Goal: Check status: Check status

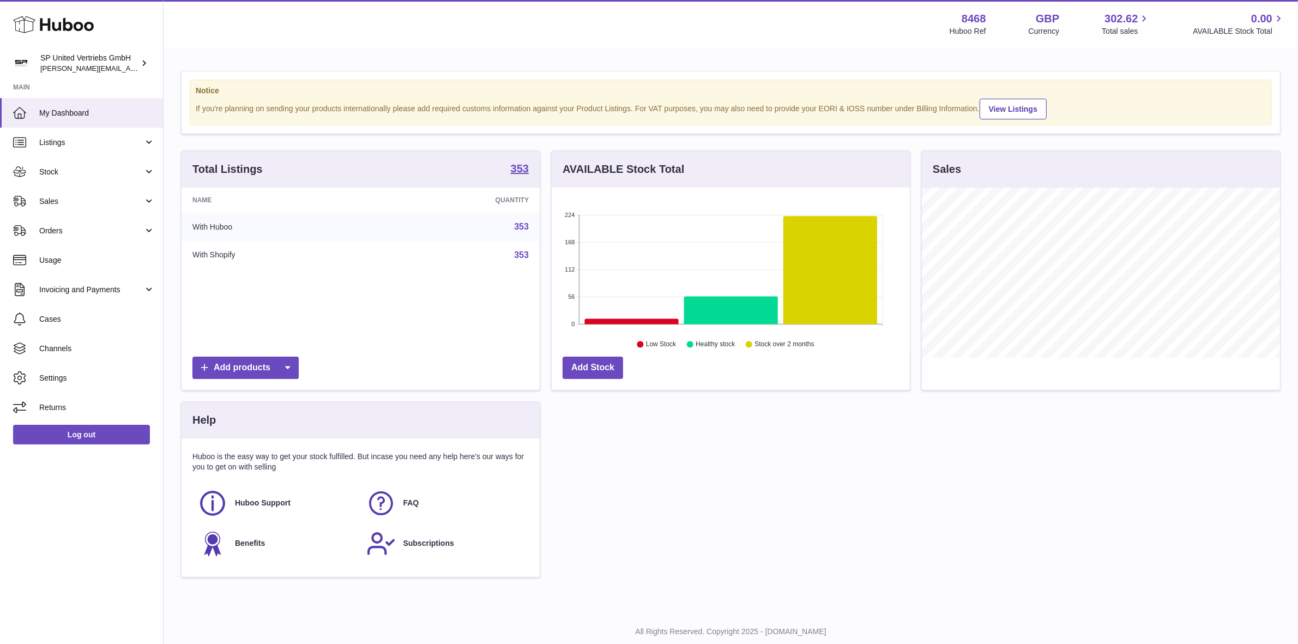
scroll to position [545128, 544940]
click at [145, 167] on link "Stock" at bounding box center [81, 171] width 163 height 29
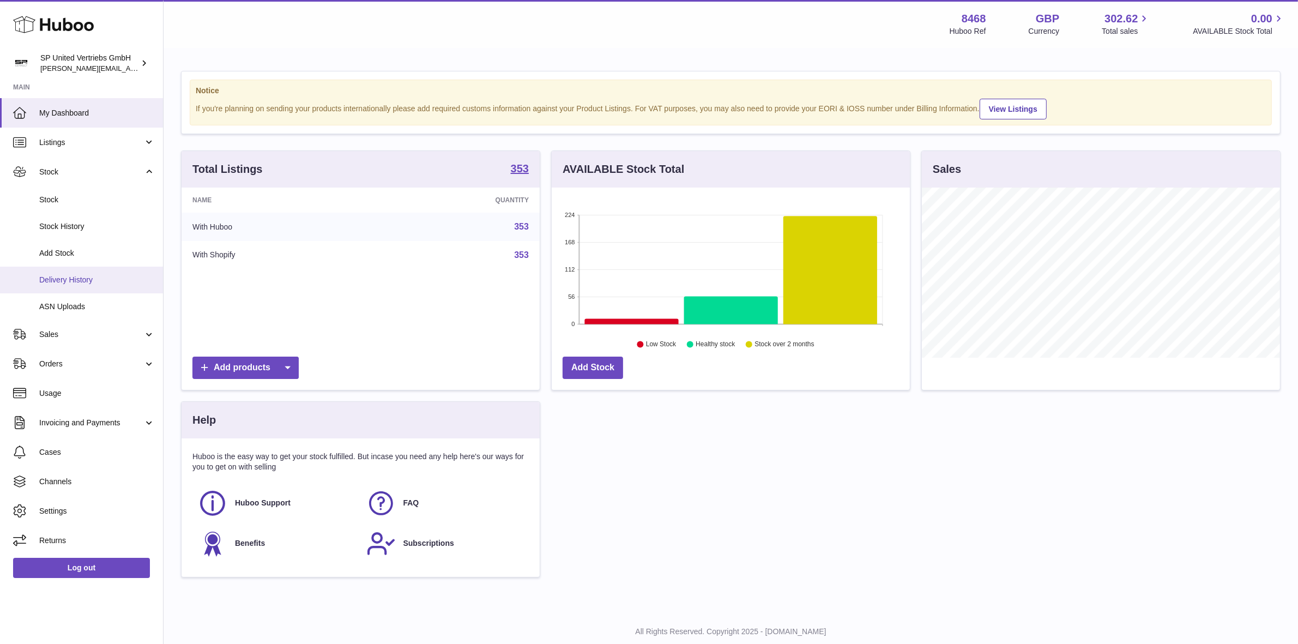
click at [83, 279] on span "Delivery History" at bounding box center [97, 280] width 116 height 10
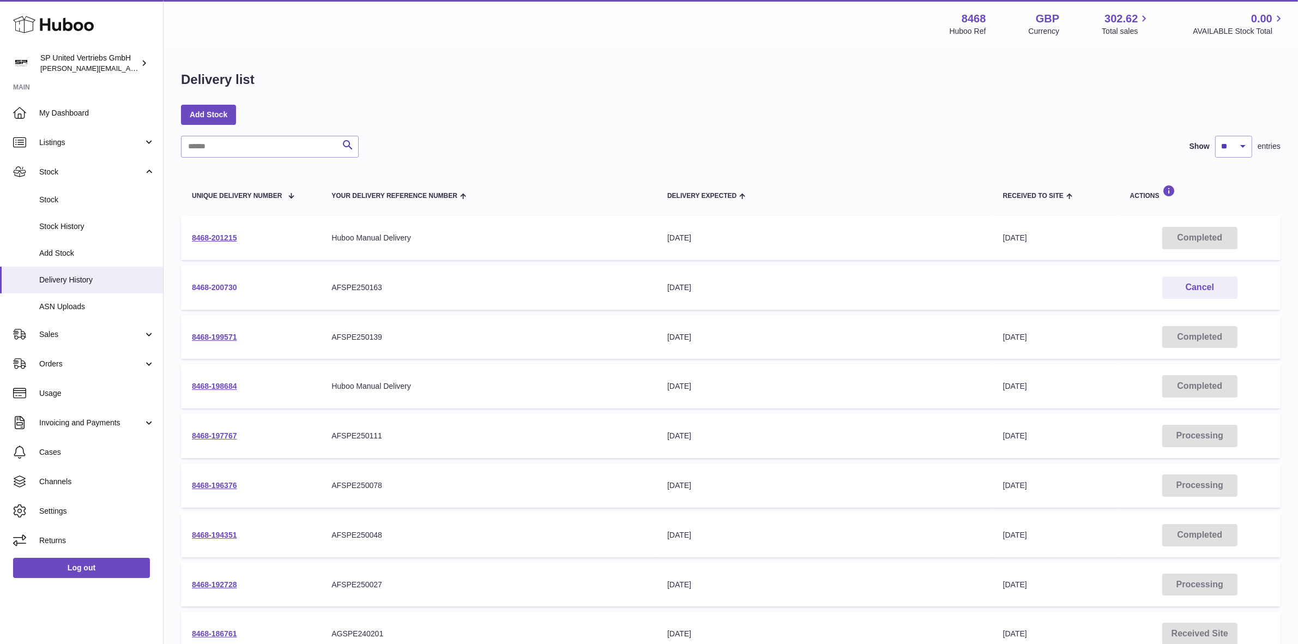
click at [230, 289] on link "8468-200730" at bounding box center [214, 287] width 45 height 9
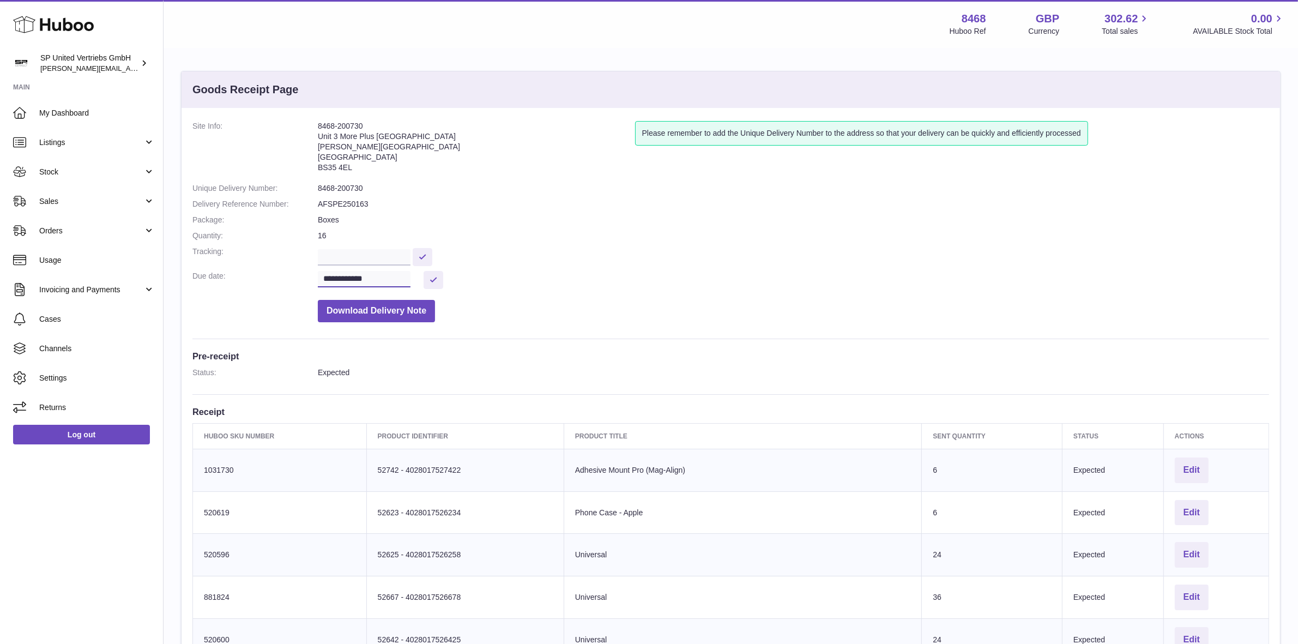
click at [338, 274] on input "**********" at bounding box center [364, 279] width 93 height 16
click at [379, 404] on span "22" at bounding box center [379, 408] width 20 height 20
type input "**********"
click at [436, 281] on button at bounding box center [434, 280] width 20 height 18
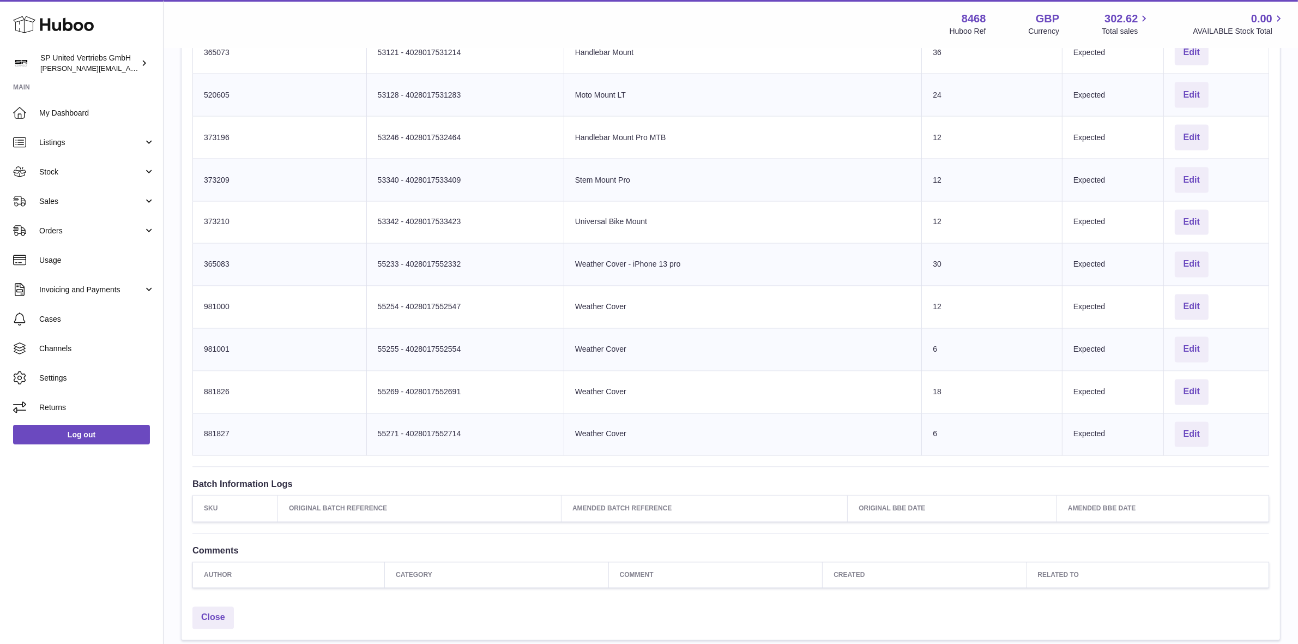
scroll to position [2454, 0]
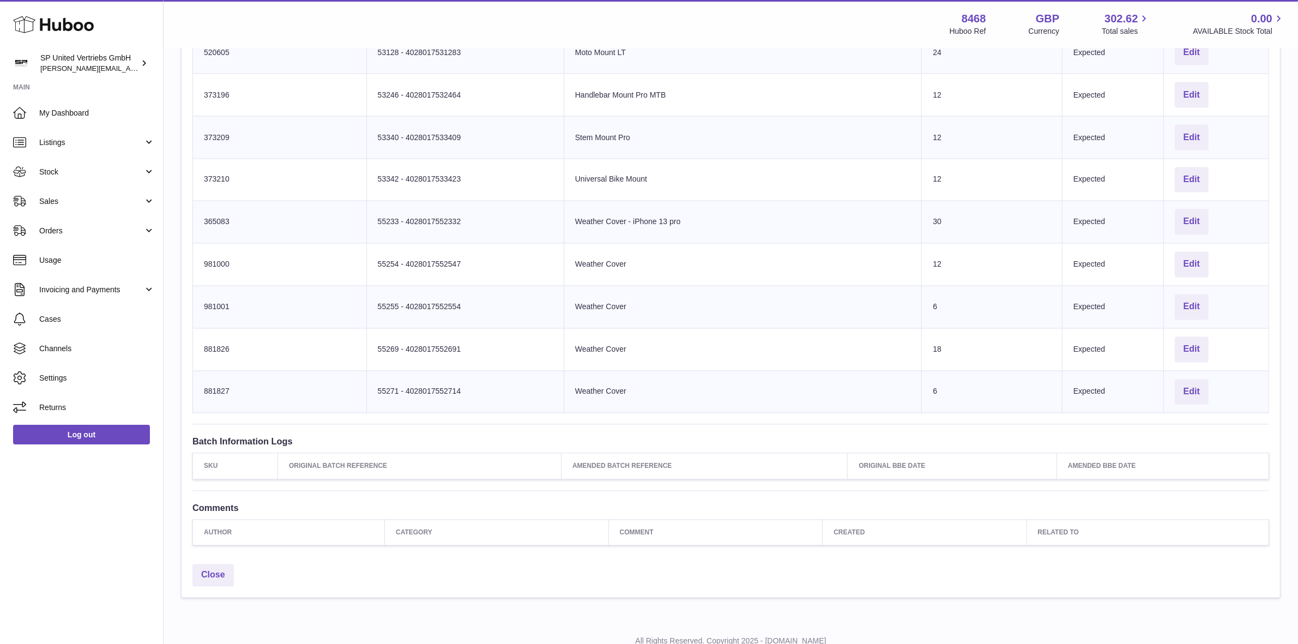
drag, startPoint x: 205, startPoint y: 300, endPoint x: 1239, endPoint y: 401, distance: 1038.8
copy table "Huboo SKU Number Product Identifier Product title Sent Quantity Status Actions …"
